Goal: Find specific page/section: Find specific page/section

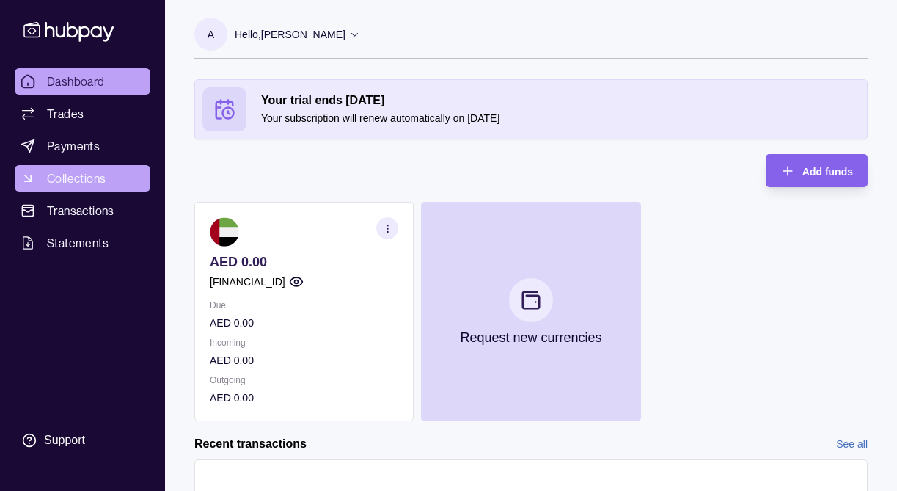
click at [85, 183] on span "Collections" at bounding box center [76, 178] width 59 height 18
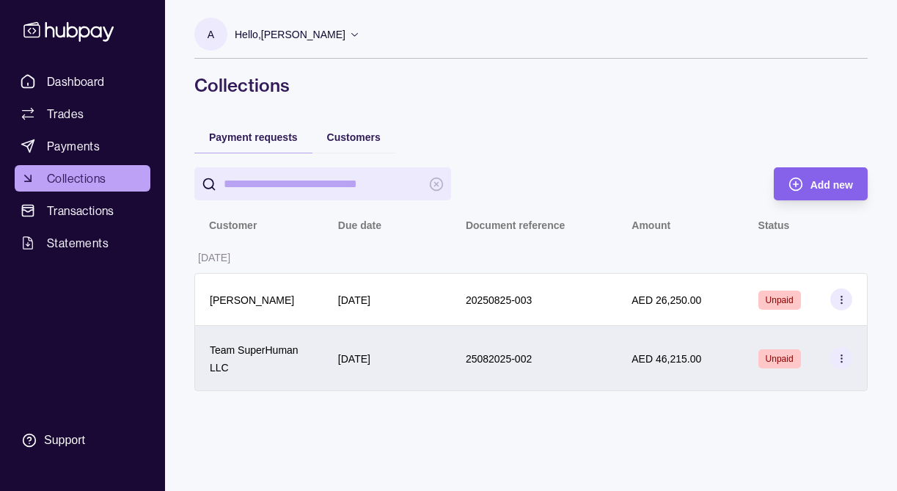
click at [838, 364] on icon at bounding box center [841, 358] width 11 height 11
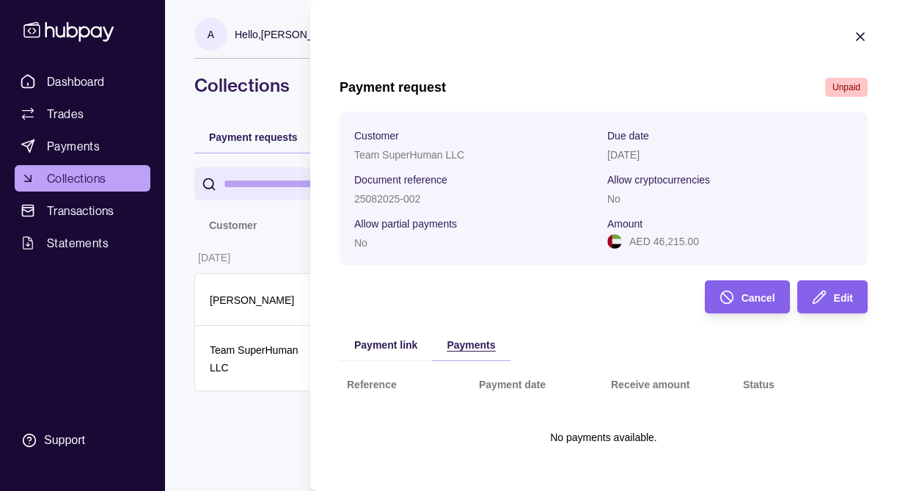
click at [469, 341] on span "Payments" at bounding box center [471, 345] width 48 height 12
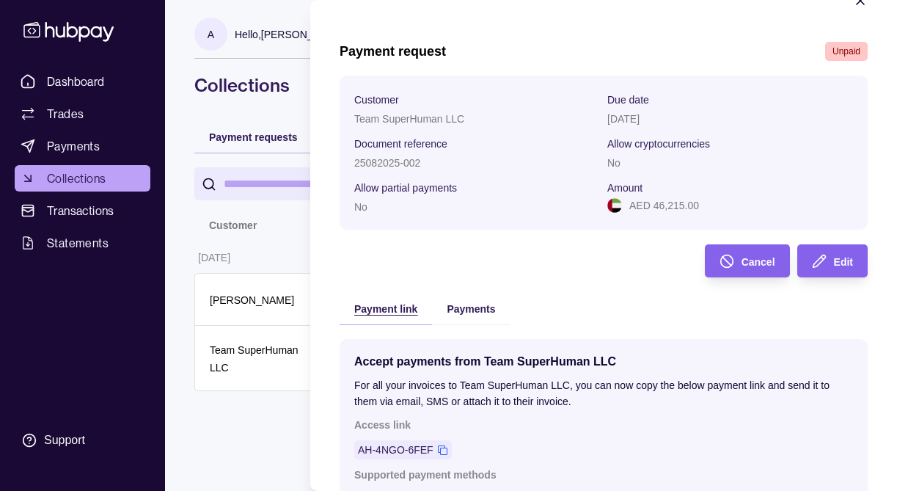
click at [386, 309] on span "Payment link" at bounding box center [385, 309] width 63 height 12
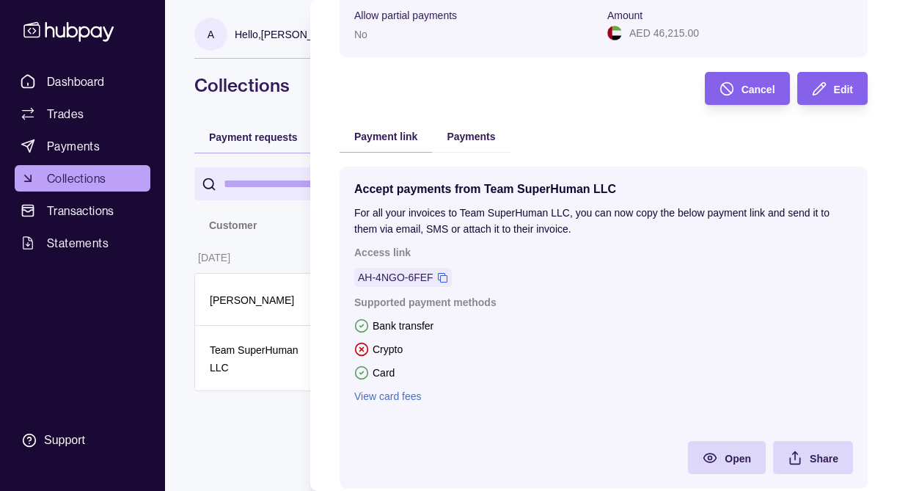
scroll to position [209, 0]
click at [392, 396] on link "View card fees" at bounding box center [603, 395] width 499 height 16
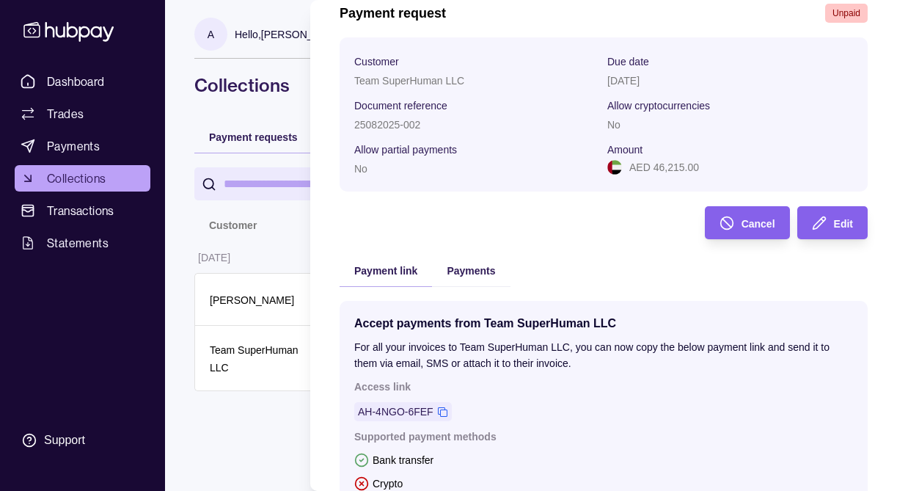
scroll to position [0, 0]
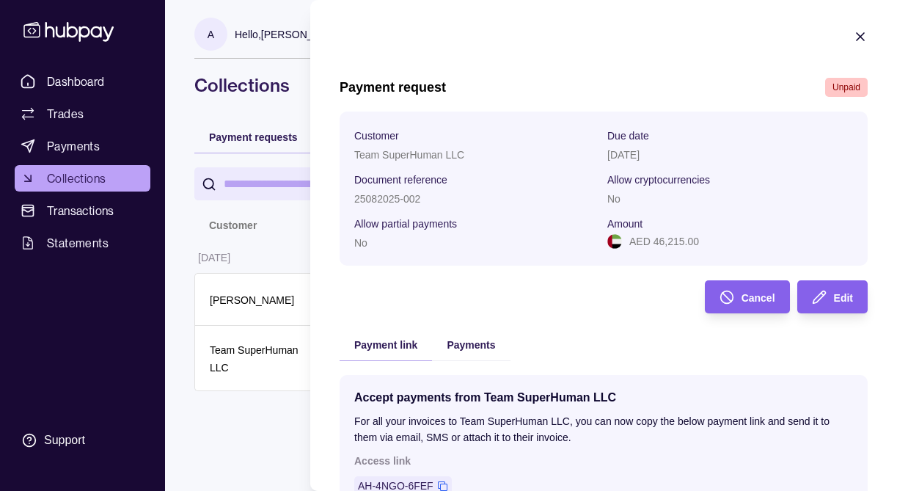
click at [860, 37] on icon "button" at bounding box center [860, 36] width 7 height 7
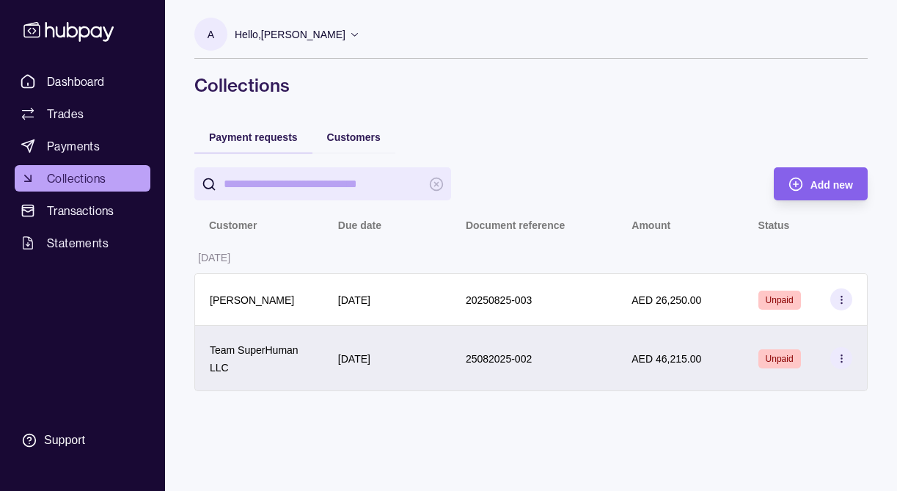
click at [268, 372] on div "Team SuperHuman LLC" at bounding box center [259, 357] width 99 height 35
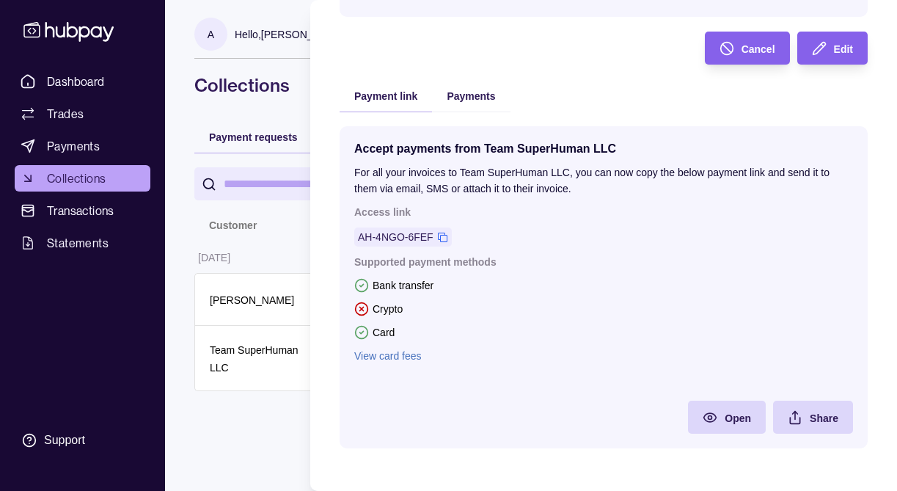
scroll to position [250, 0]
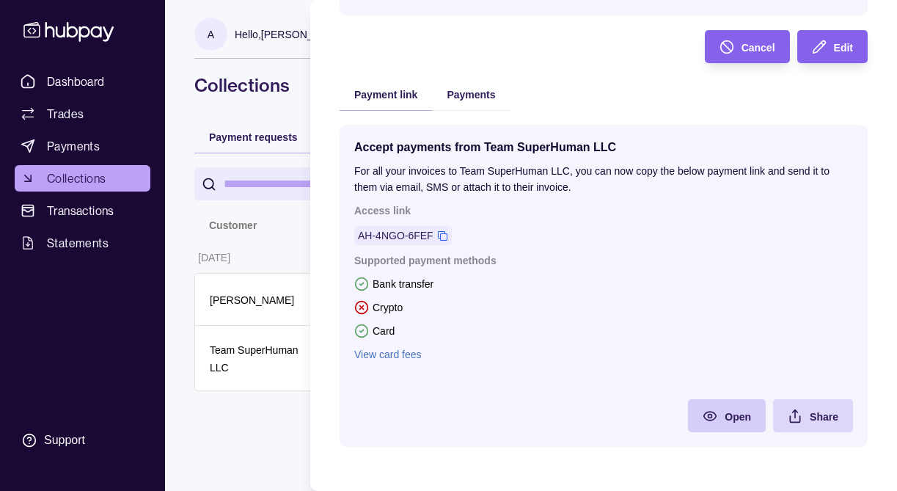
click at [741, 420] on span "Open" at bounding box center [738, 417] width 26 height 12
